Goal: Information Seeking & Learning: Learn about a topic

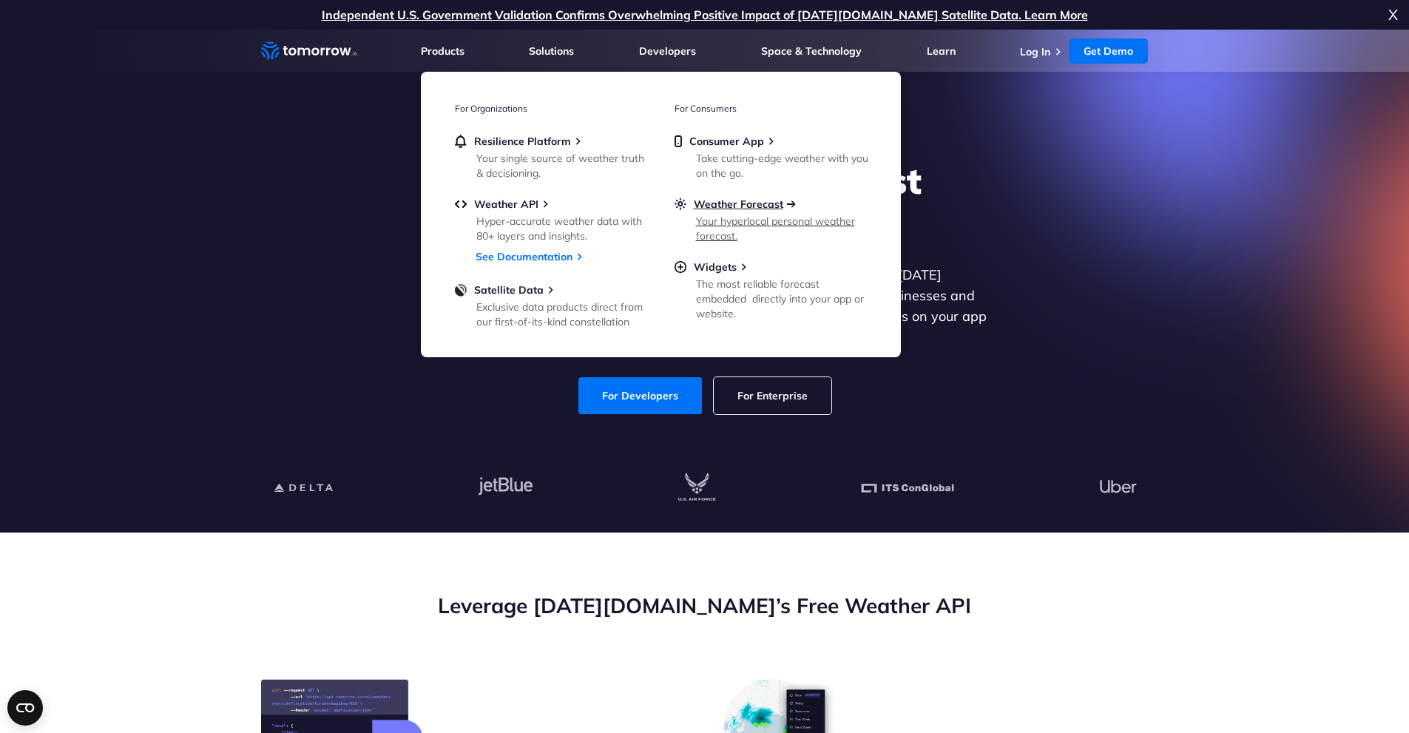
click at [755, 204] on span "Weather Forecast" at bounding box center [738, 203] width 89 height 13
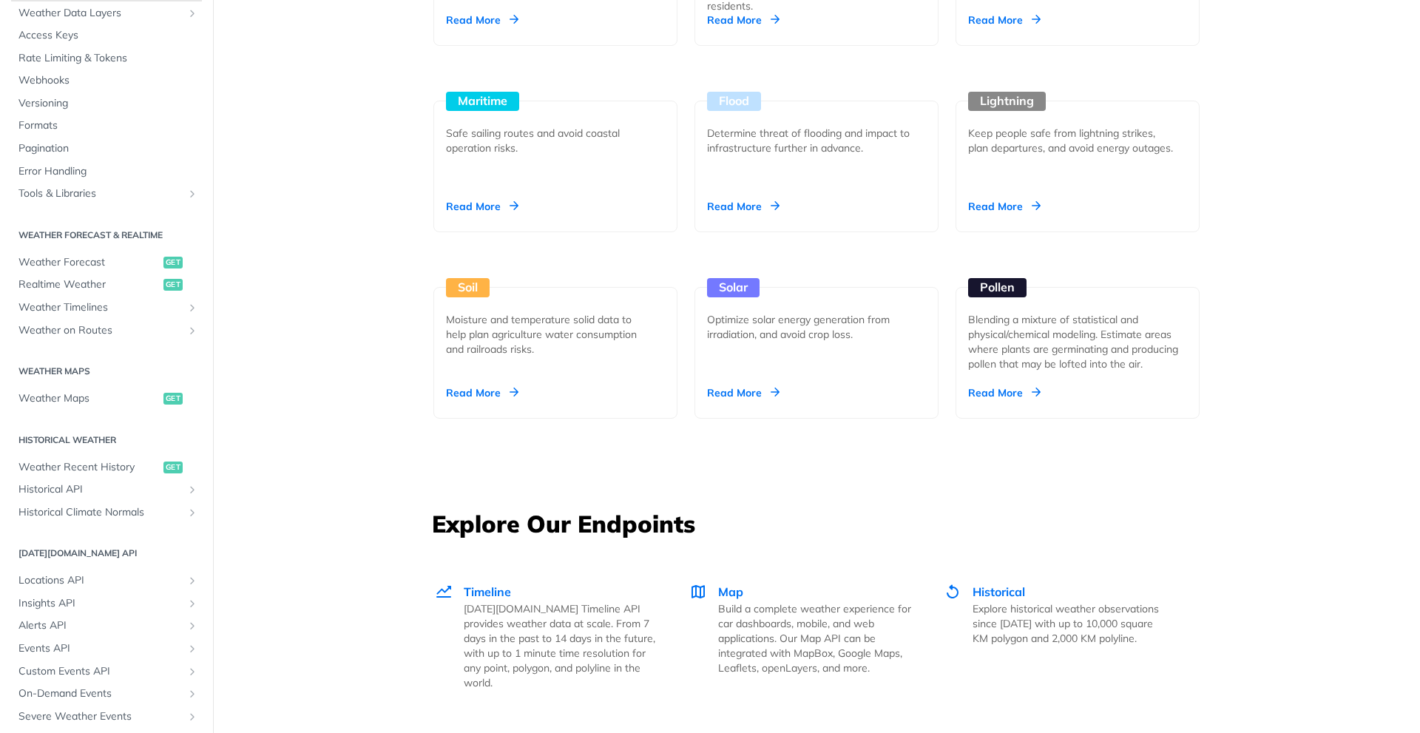
scroll to position [102, 0]
click at [96, 270] on span "Weather Forecast" at bounding box center [88, 263] width 141 height 15
